Goal: Find specific page/section: Find specific page/section

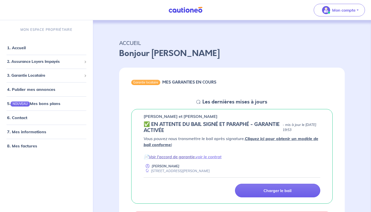
click at [176, 158] on link "Voir l'accord de garantie" at bounding box center [172, 156] width 46 height 5
click at [208, 158] on link "voir le contrat" at bounding box center [209, 156] width 26 height 5
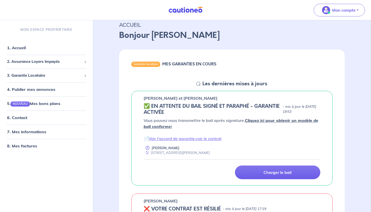
scroll to position [18, 0]
click at [208, 139] on link "voir le contrat" at bounding box center [209, 138] width 26 height 5
click at [21, 117] on link "6. Contact" at bounding box center [17, 117] width 20 height 5
click at [84, 63] on span at bounding box center [85, 62] width 2 height 6
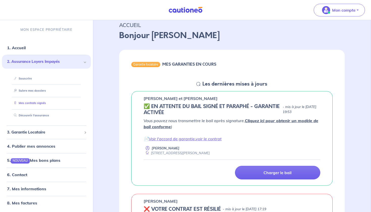
click at [42, 103] on link "Mes contrats signés" at bounding box center [29, 103] width 34 height 4
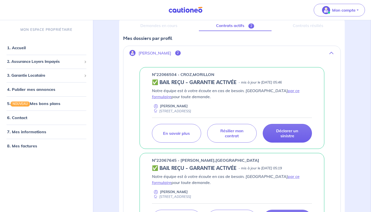
scroll to position [57, 0]
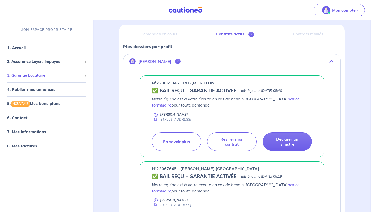
click at [86, 76] on span at bounding box center [85, 76] width 3 height 3
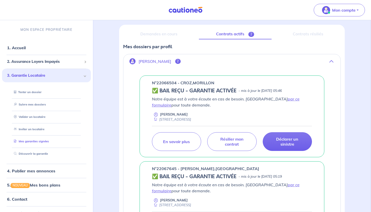
click at [36, 141] on link "Mes garanties signées" at bounding box center [30, 142] width 37 height 4
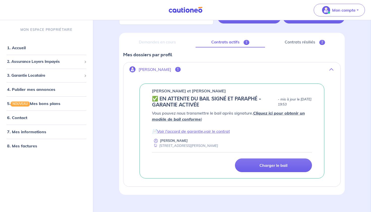
scroll to position [56, 0]
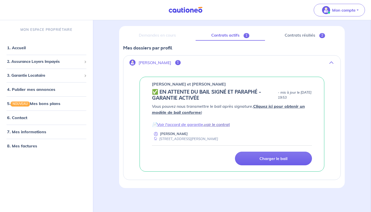
click at [218, 125] on link "voir le contrat" at bounding box center [217, 124] width 26 height 5
click at [182, 125] on link "Voir l'accord de garantie" at bounding box center [180, 124] width 46 height 5
